Goal: Use online tool/utility: Utilize a website feature to perform a specific function

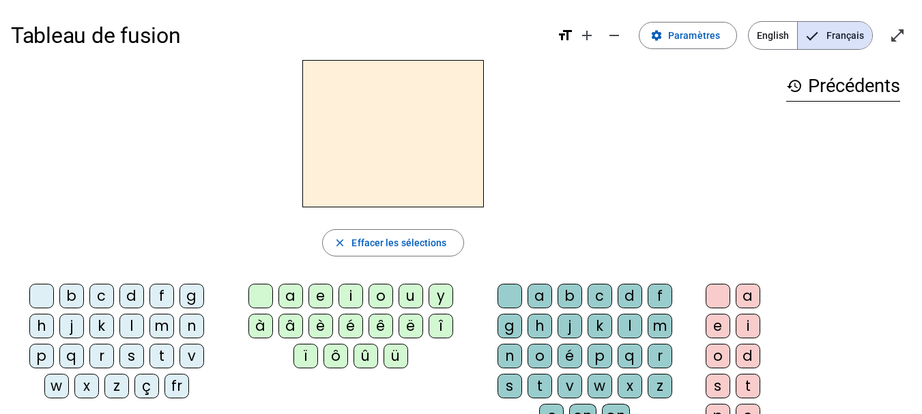
click at [293, 298] on div "a" at bounding box center [291, 296] width 25 height 25
click at [664, 328] on div "m" at bounding box center [660, 326] width 25 height 25
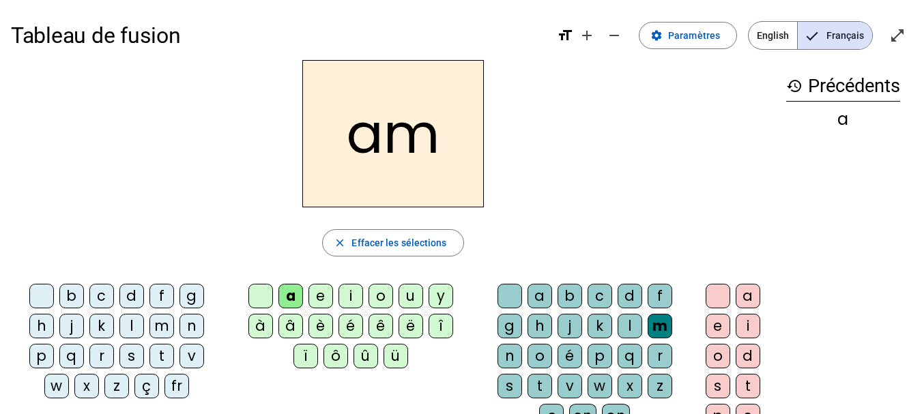
click at [744, 329] on div "i" at bounding box center [748, 326] width 25 height 25
click at [163, 329] on div "m" at bounding box center [162, 326] width 25 height 25
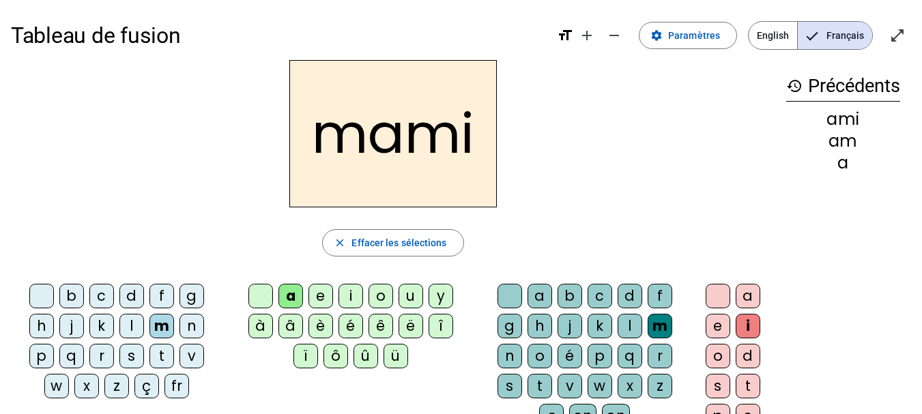
click at [294, 298] on div "a" at bounding box center [291, 296] width 25 height 25
click at [629, 332] on div "l" at bounding box center [630, 326] width 25 height 25
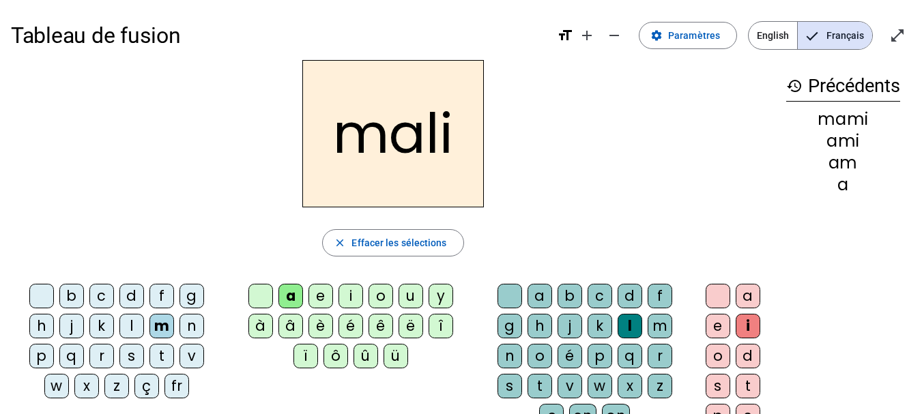
click at [715, 311] on letter-bubble at bounding box center [721, 299] width 30 height 30
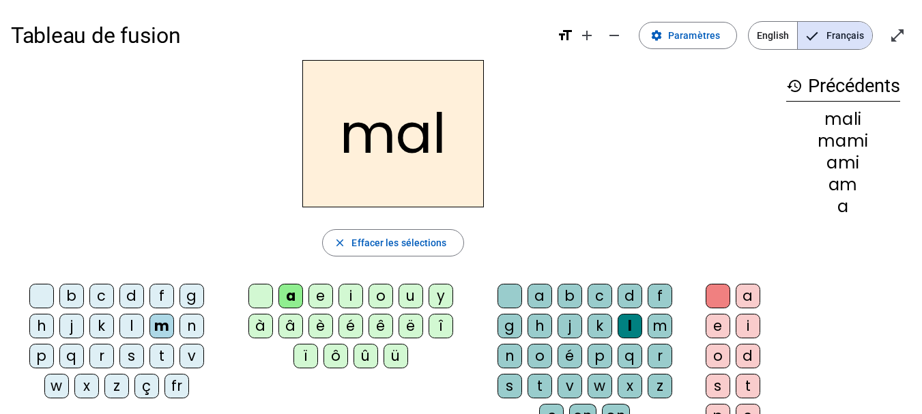
click at [74, 299] on div "b" at bounding box center [71, 296] width 25 height 25
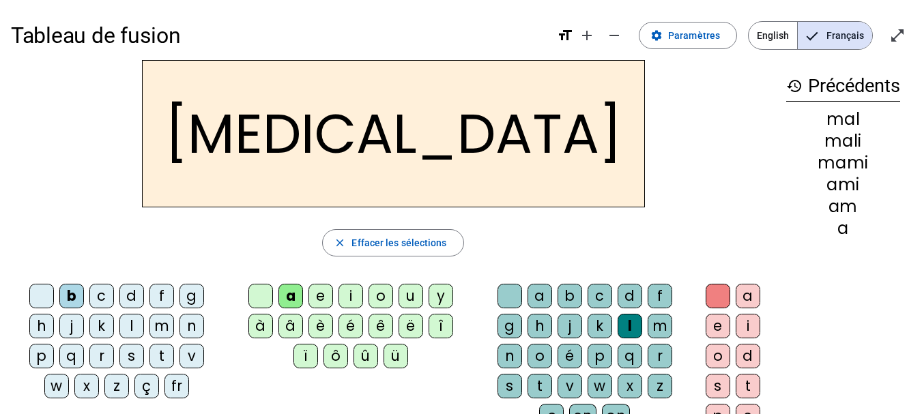
click at [380, 296] on div "o" at bounding box center [381, 296] width 25 height 25
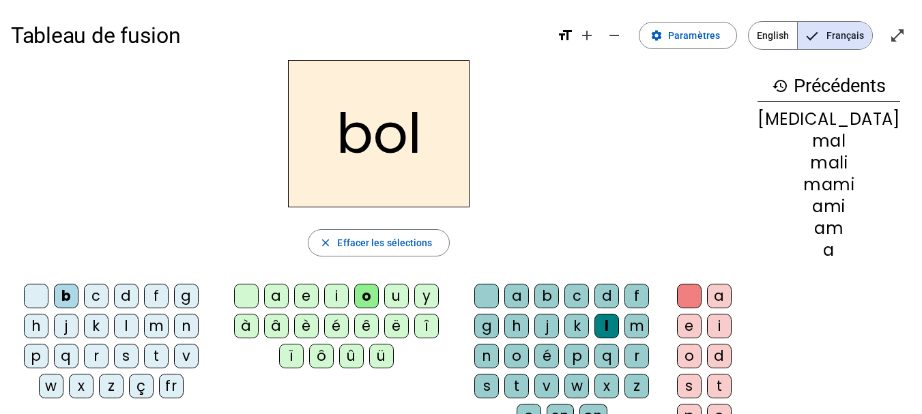
click at [619, 328] on div "l" at bounding box center [607, 326] width 25 height 25
click at [155, 323] on div "m" at bounding box center [156, 326] width 25 height 25
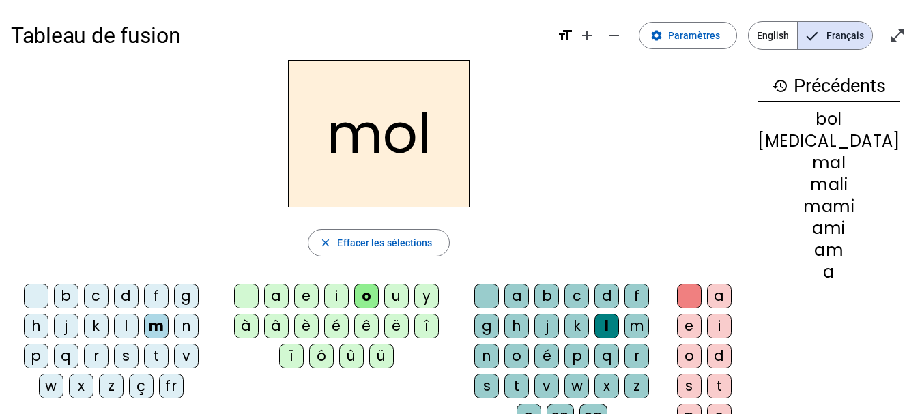
click at [379, 299] on div "o" at bounding box center [366, 296] width 25 height 25
click at [529, 384] on div "t" at bounding box center [516, 386] width 25 height 25
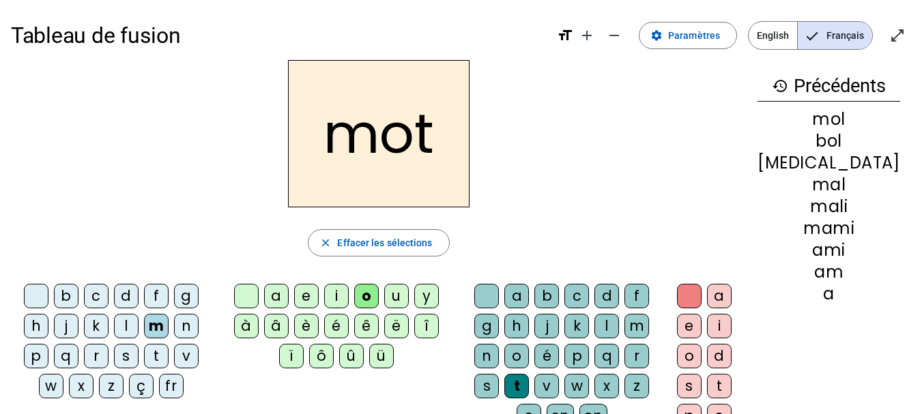
click at [702, 359] on div "o" at bounding box center [689, 356] width 25 height 25
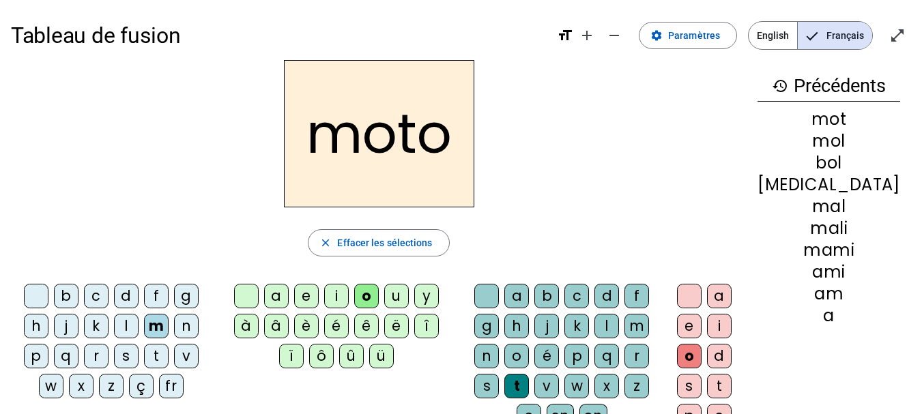
click at [130, 331] on div "l" at bounding box center [126, 326] width 25 height 25
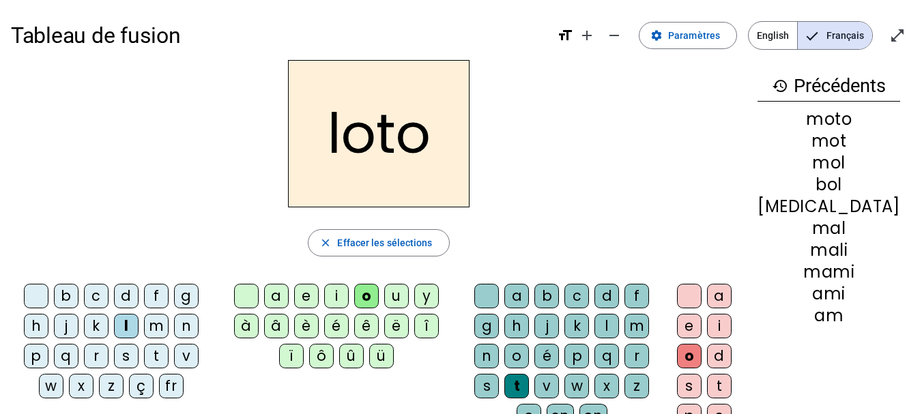
click at [319, 301] on div "e" at bounding box center [306, 296] width 25 height 25
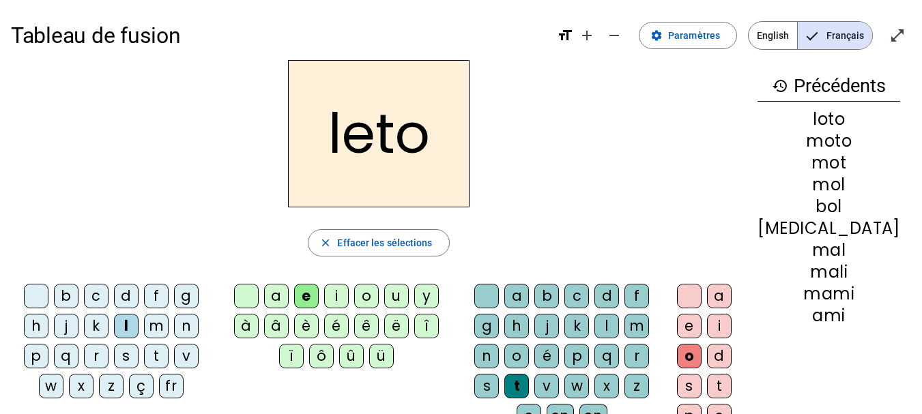
click at [499, 294] on div at bounding box center [486, 296] width 25 height 25
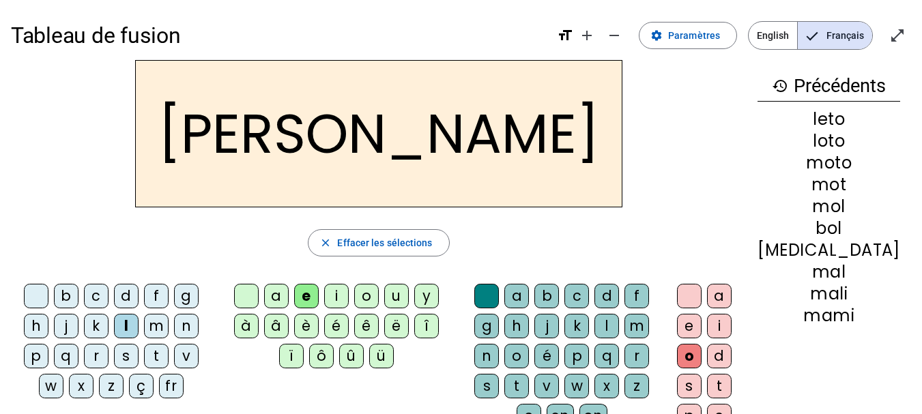
click at [702, 289] on div at bounding box center [689, 296] width 25 height 25
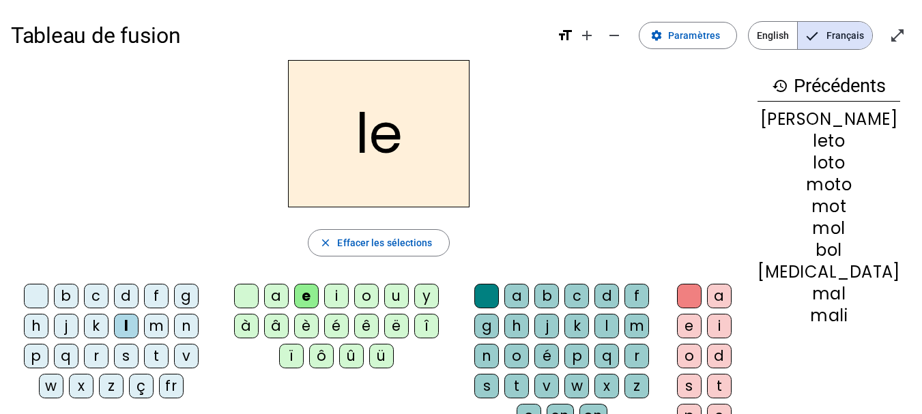
click at [160, 355] on div "t" at bounding box center [156, 356] width 25 height 25
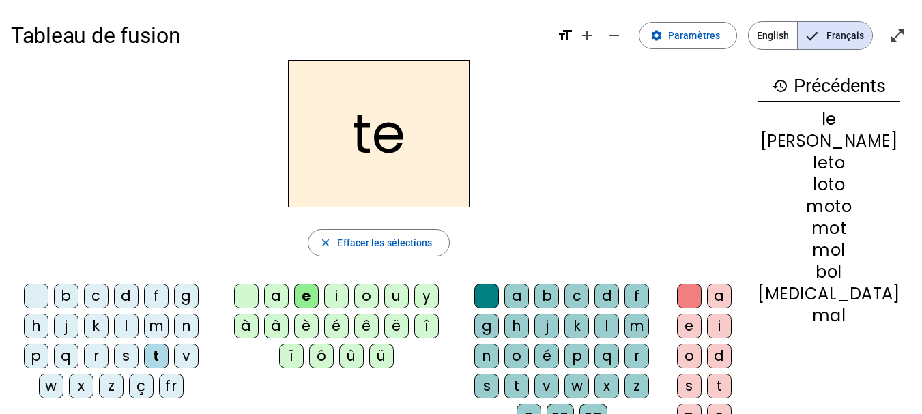
click at [160, 328] on div "m" at bounding box center [156, 326] width 25 height 25
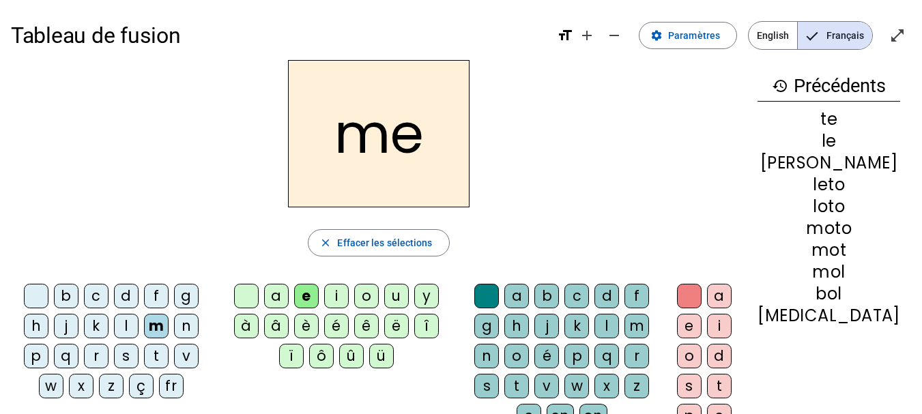
click at [377, 298] on div "o" at bounding box center [366, 296] width 25 height 25
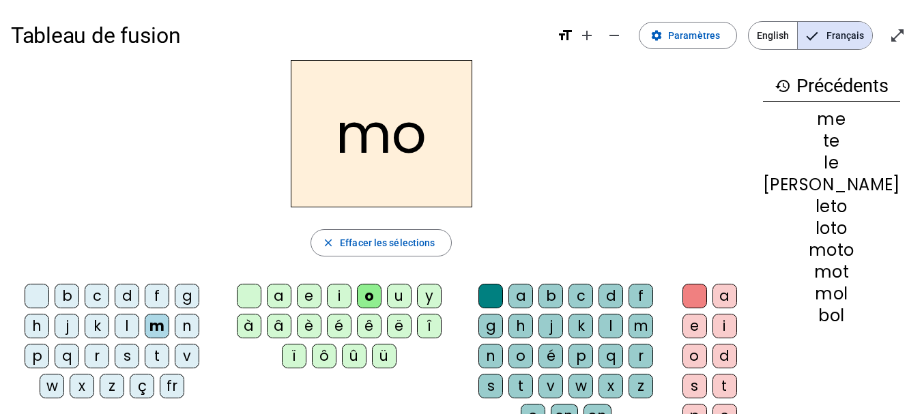
click at [292, 300] on div "a" at bounding box center [279, 296] width 25 height 25
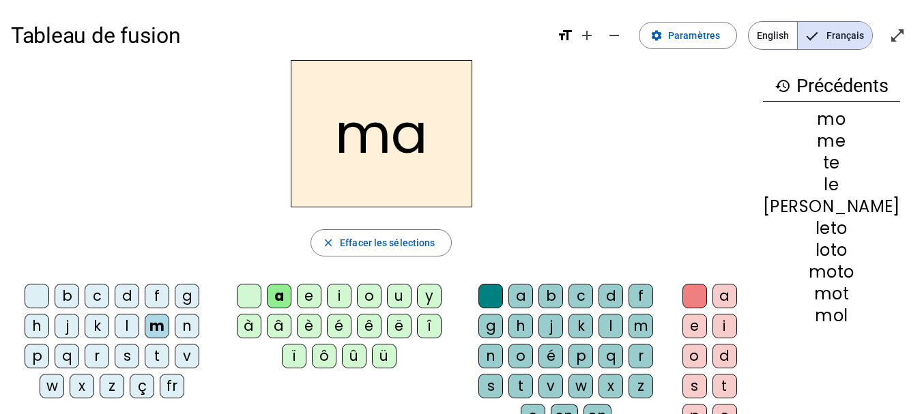
click at [132, 325] on div "l" at bounding box center [127, 326] width 25 height 25
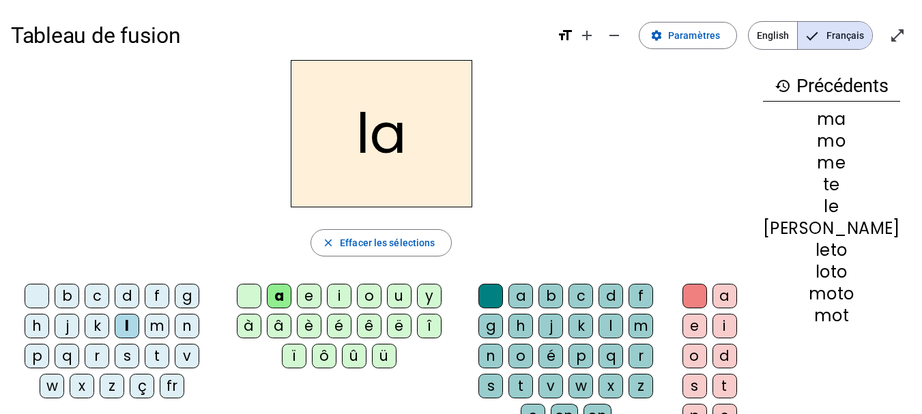
click at [156, 359] on div "t" at bounding box center [157, 356] width 25 height 25
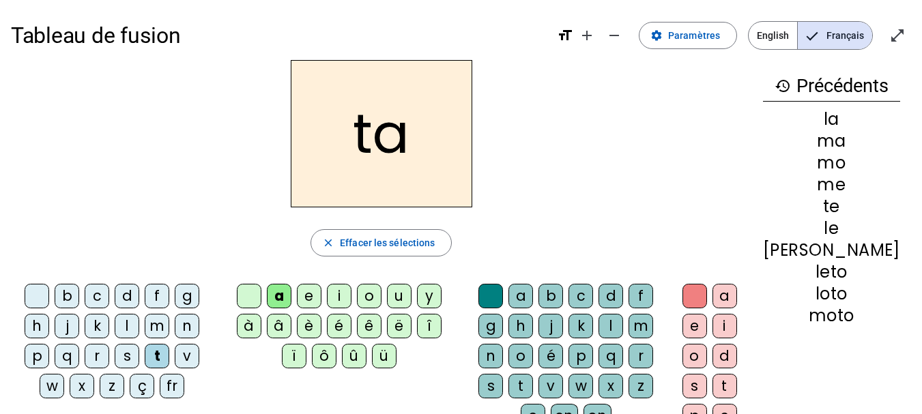
click at [129, 300] on div "d" at bounding box center [127, 296] width 25 height 25
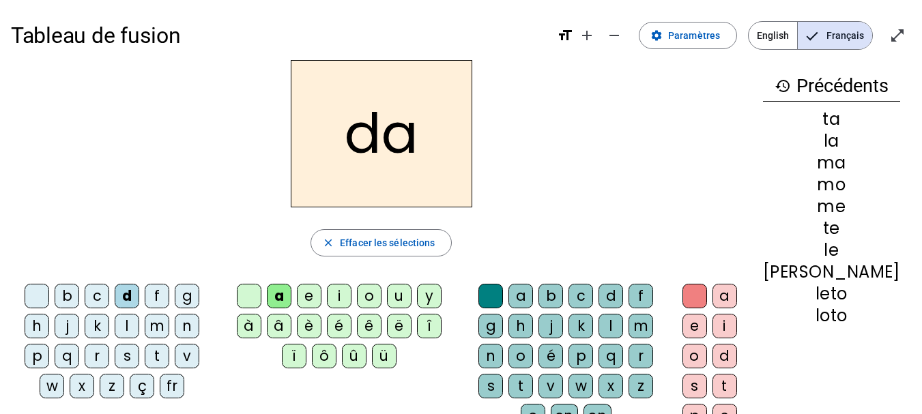
click at [533, 383] on div "t" at bounding box center [521, 386] width 25 height 25
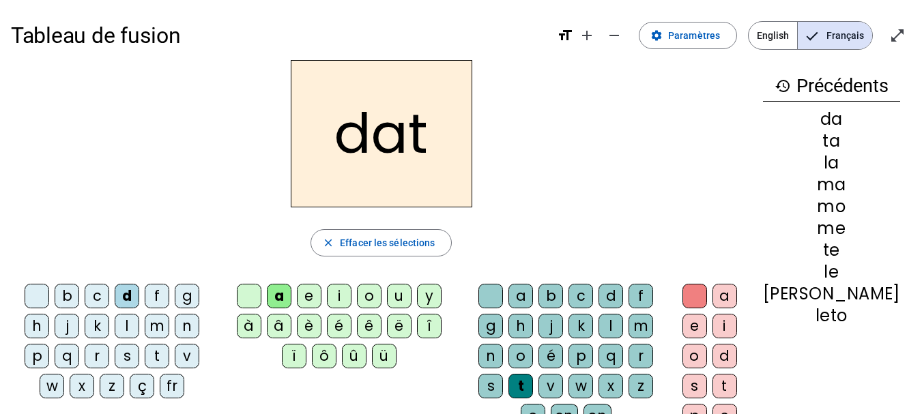
click at [707, 325] on div "e" at bounding box center [695, 326] width 25 height 25
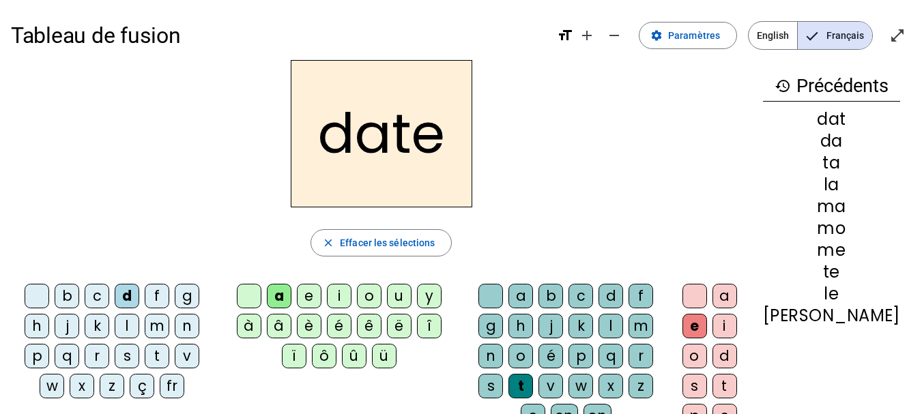
click at [653, 326] on div "m" at bounding box center [641, 326] width 25 height 25
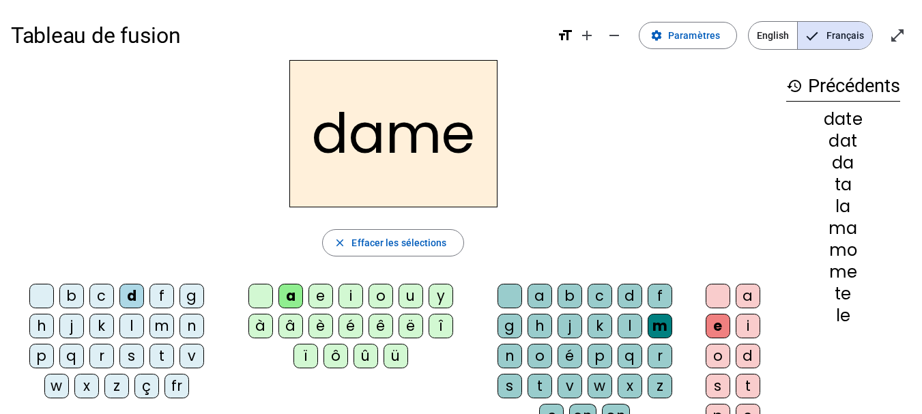
click at [71, 328] on div "j" at bounding box center [71, 326] width 25 height 25
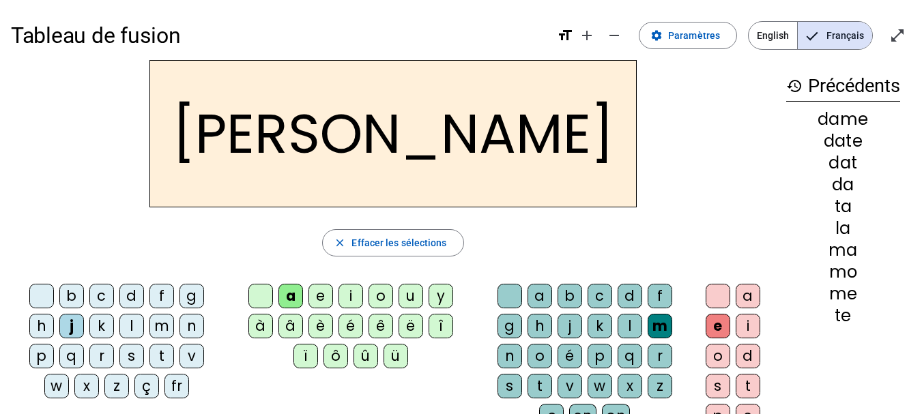
click at [319, 302] on div "e" at bounding box center [321, 296] width 25 height 25
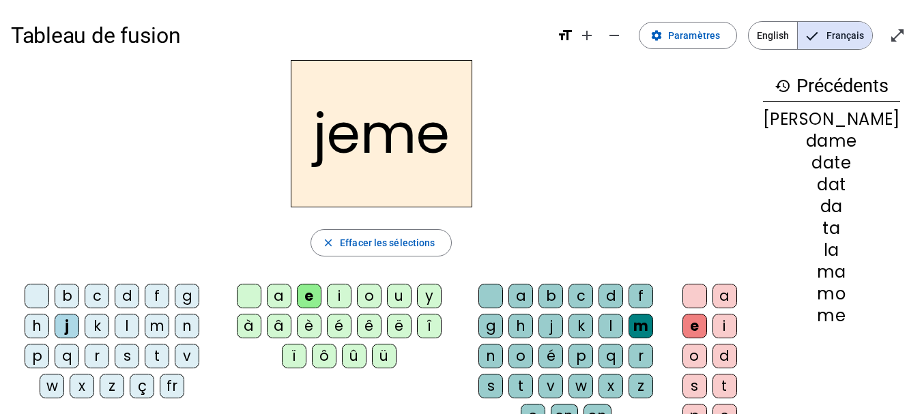
click at [503, 294] on div at bounding box center [491, 296] width 25 height 25
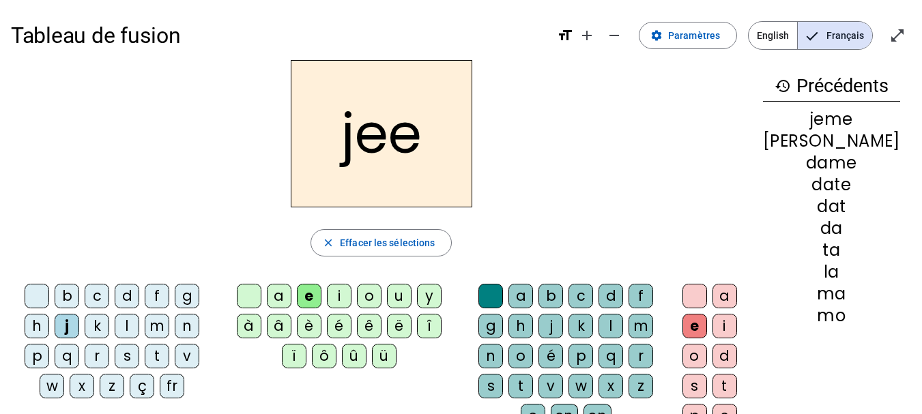
click at [707, 293] on div at bounding box center [695, 296] width 25 height 25
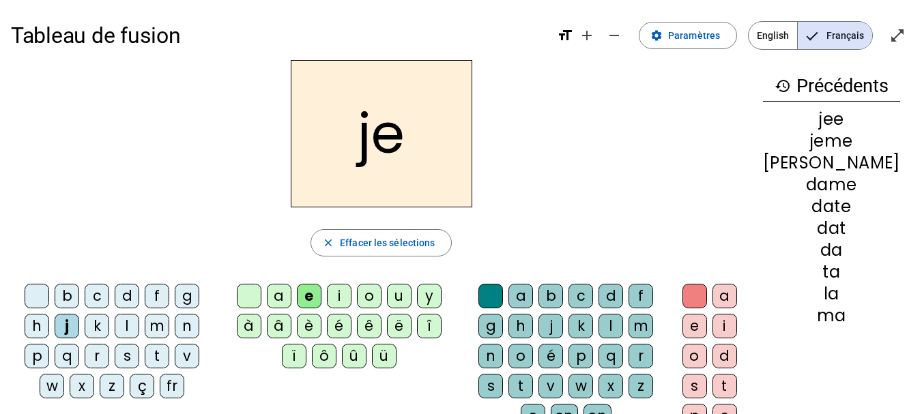
click at [287, 299] on div "a" at bounding box center [279, 296] width 25 height 25
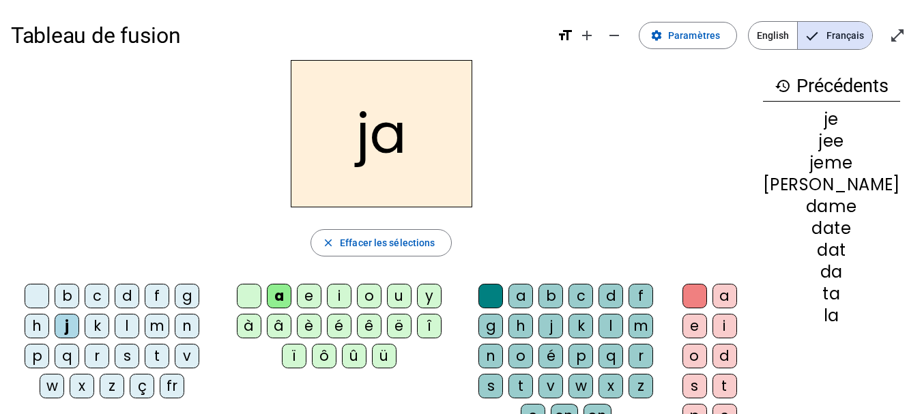
click at [382, 300] on div "o" at bounding box center [369, 296] width 25 height 25
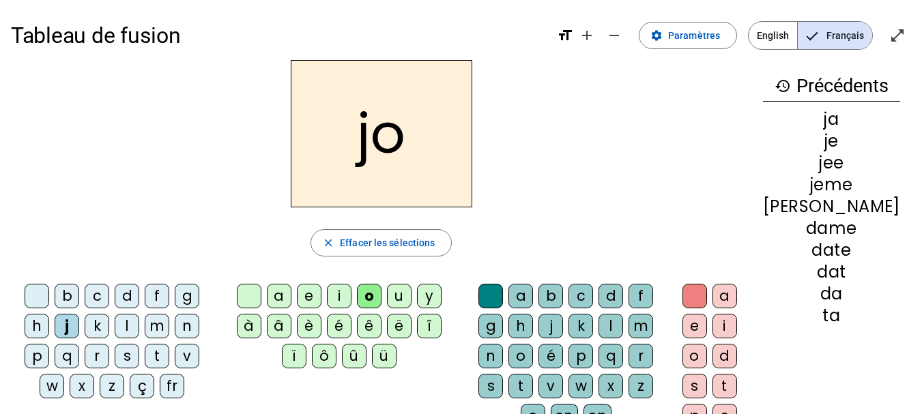
click at [341, 294] on div "i" at bounding box center [339, 296] width 25 height 25
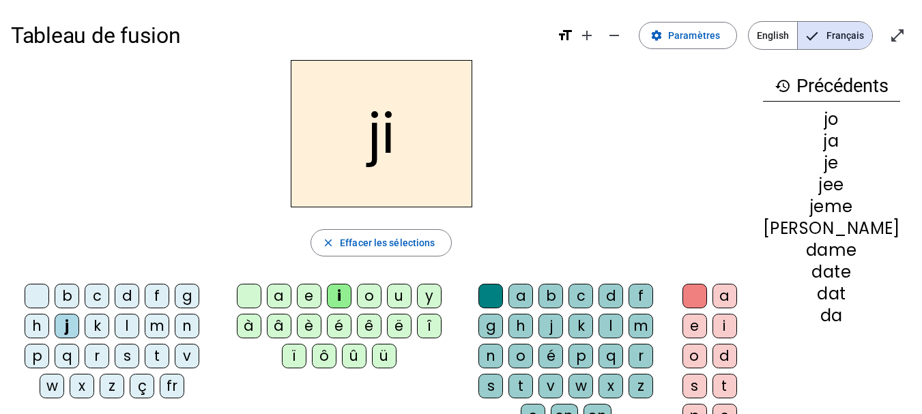
click at [412, 296] on div "u" at bounding box center [399, 296] width 25 height 25
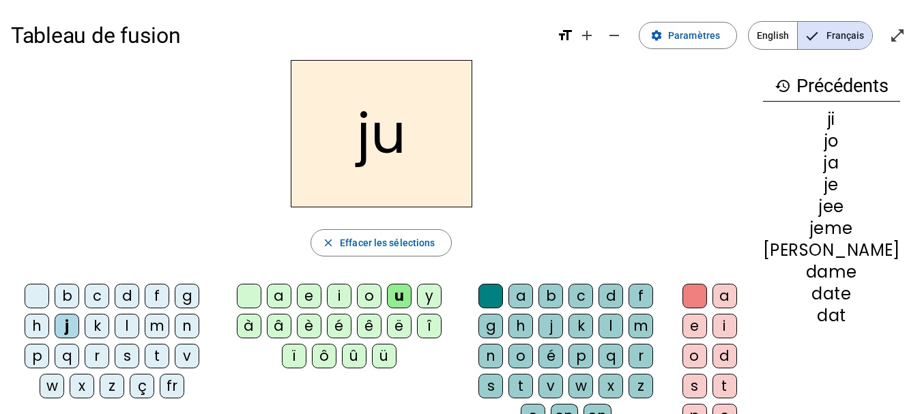
click at [132, 299] on div "d" at bounding box center [127, 296] width 25 height 25
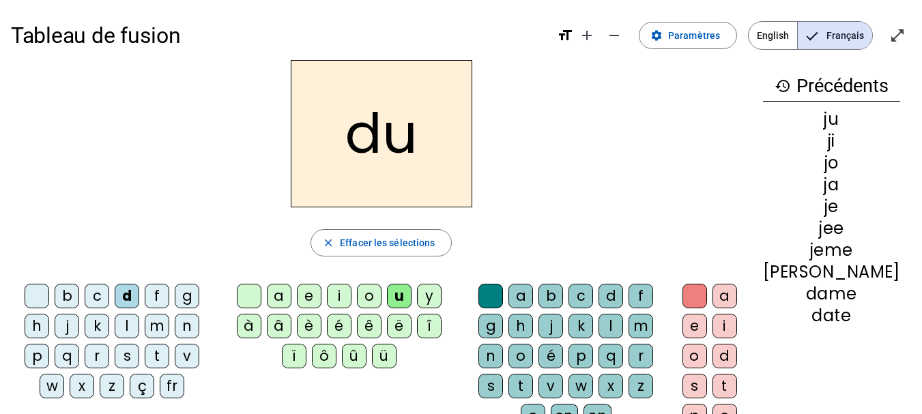
click at [373, 294] on div "o" at bounding box center [369, 296] width 25 height 25
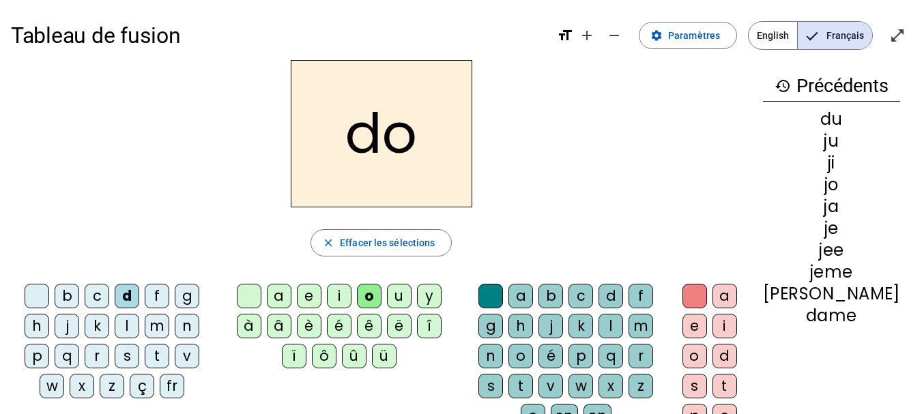
click at [292, 298] on div "a" at bounding box center [279, 296] width 25 height 25
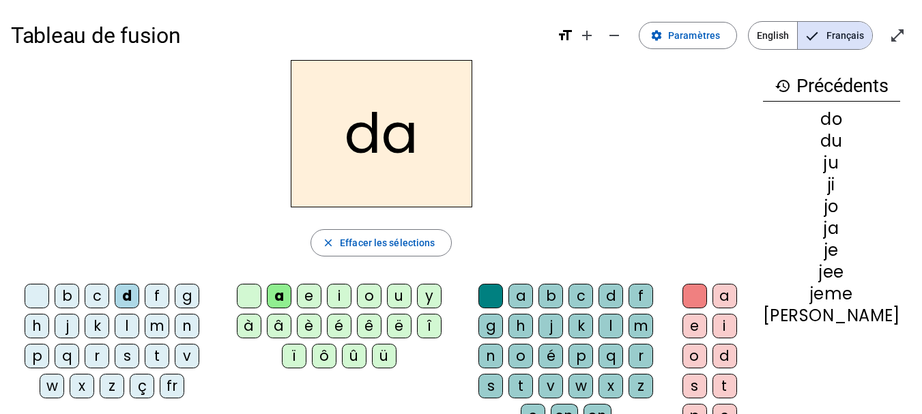
click at [169, 300] on div "f" at bounding box center [157, 296] width 25 height 25
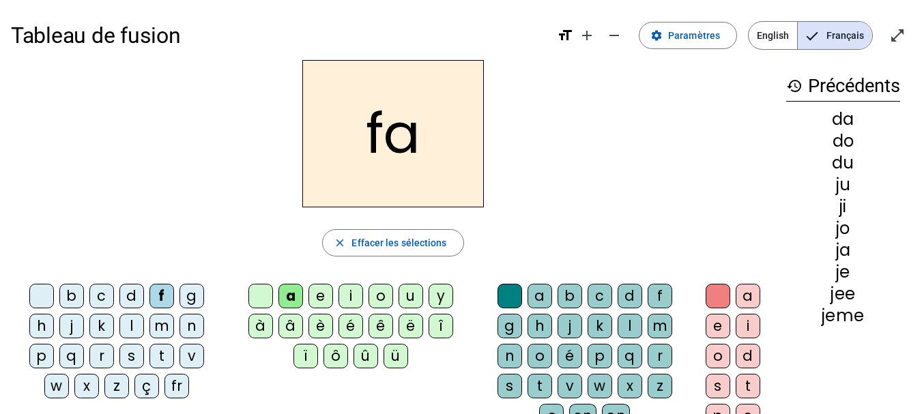
click at [319, 300] on div "e" at bounding box center [321, 296] width 25 height 25
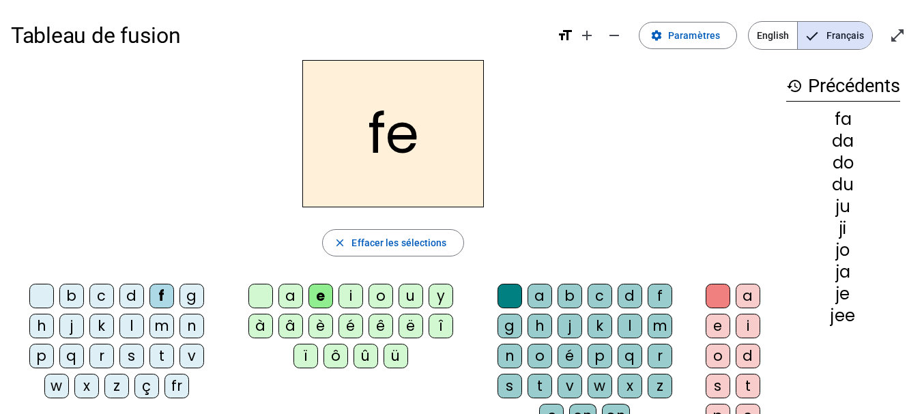
click at [357, 293] on div "i" at bounding box center [351, 296] width 25 height 25
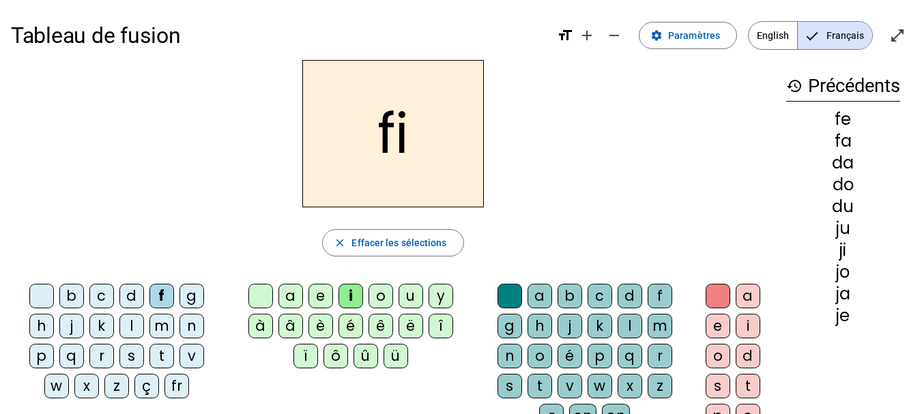
click at [388, 299] on div "o" at bounding box center [381, 296] width 25 height 25
click at [421, 300] on div "u" at bounding box center [411, 296] width 25 height 25
